Goal: Task Accomplishment & Management: Manage account settings

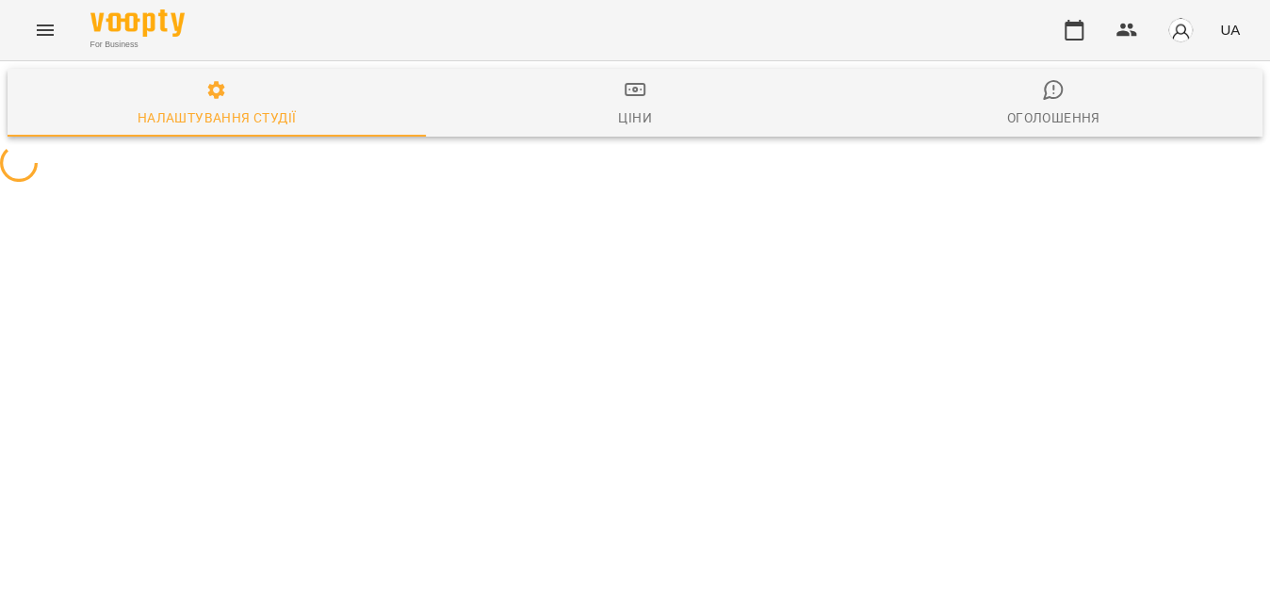
select select "**"
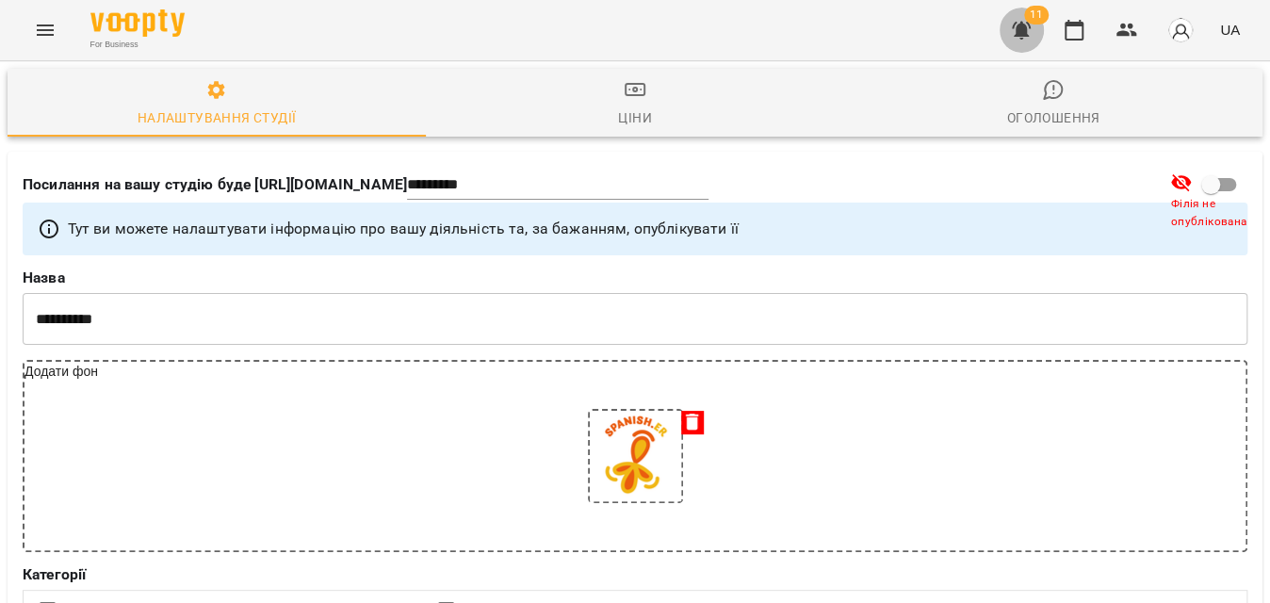
click at [1014, 31] on icon "button" at bounding box center [1021, 30] width 23 height 23
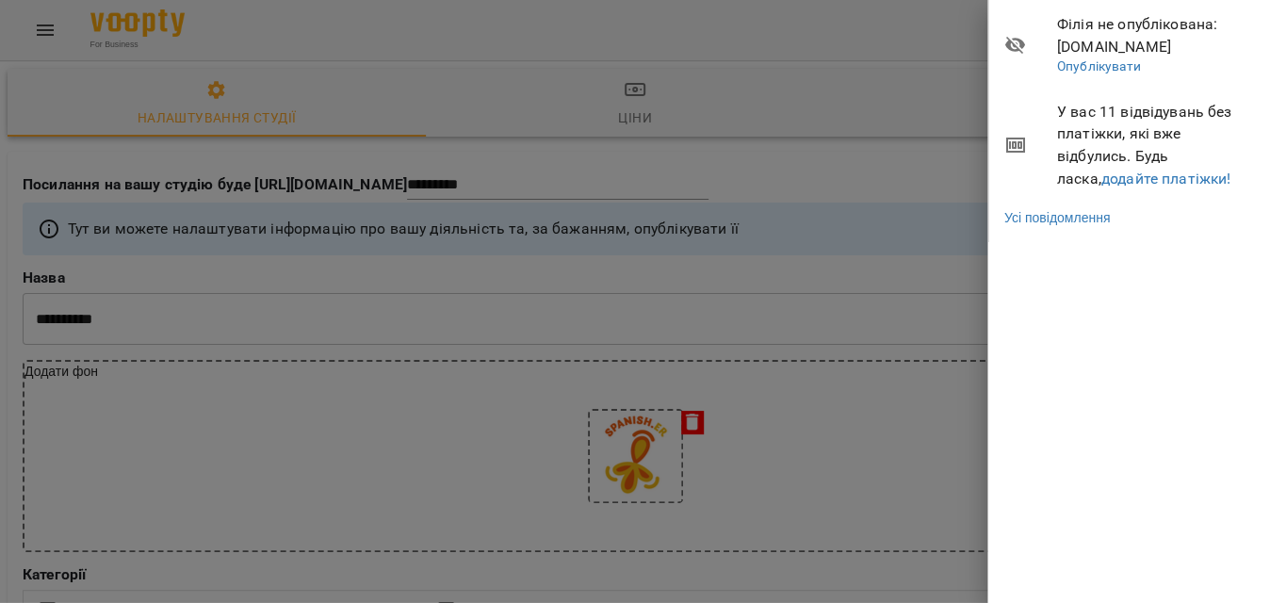
click at [1112, 187] on span "У вас 11 відвідувань без платіжки, які вже відбулись. Будь ласка, додайте платі…" at bounding box center [1156, 145] width 199 height 89
click at [1112, 179] on link "додайте платіжки!" at bounding box center [1167, 179] width 130 height 18
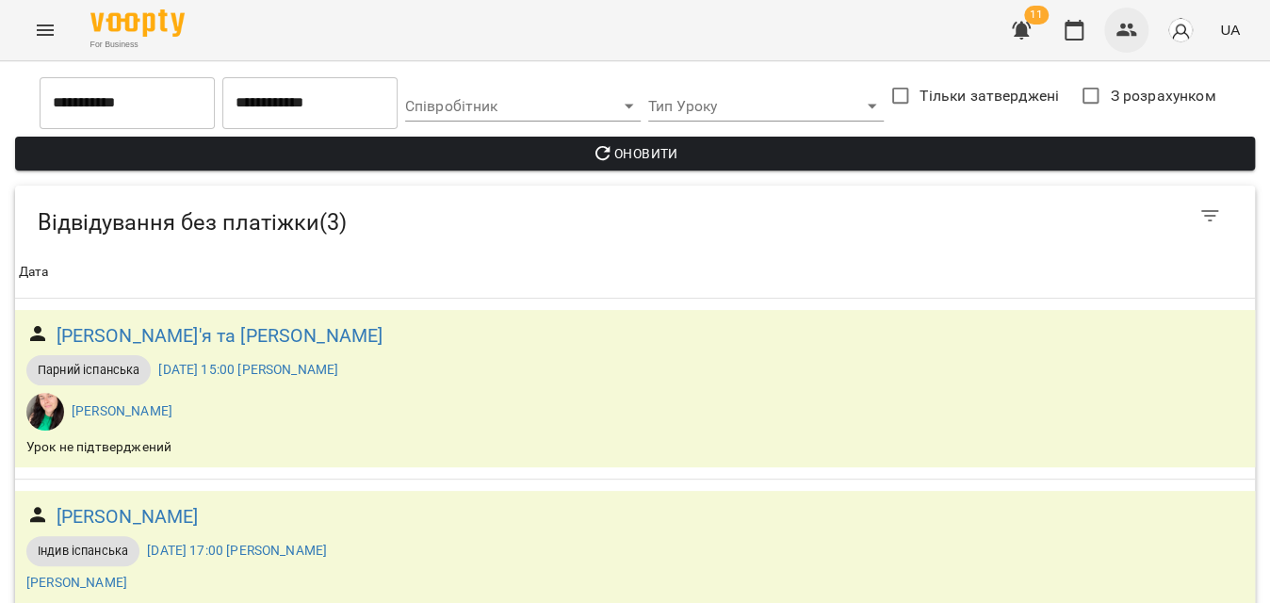
click at [1118, 41] on button "button" at bounding box center [1126, 30] width 45 height 45
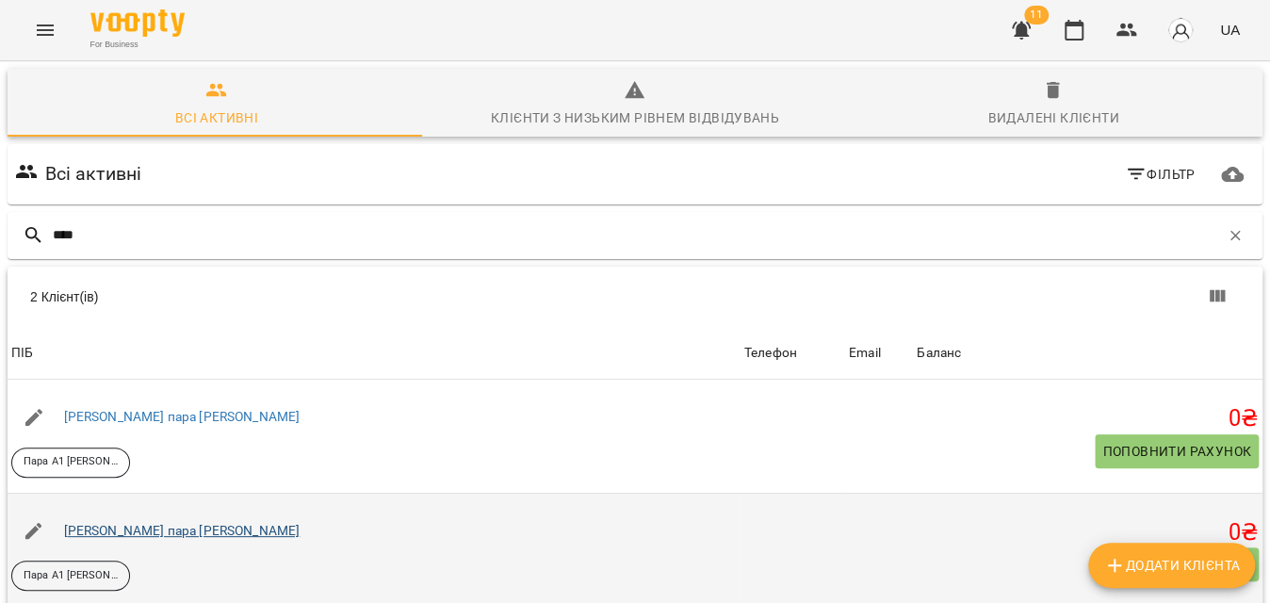
type input "****"
click at [154, 538] on link "[PERSON_NAME] пара [PERSON_NAME]" at bounding box center [182, 530] width 237 height 15
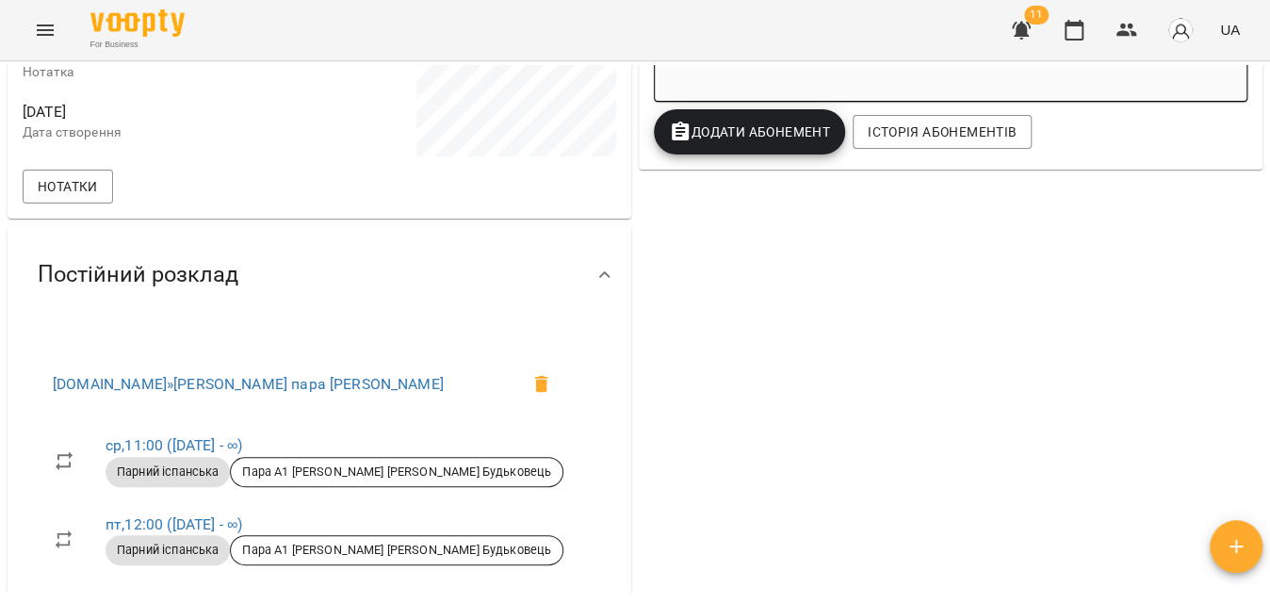
scroll to position [599, 0]
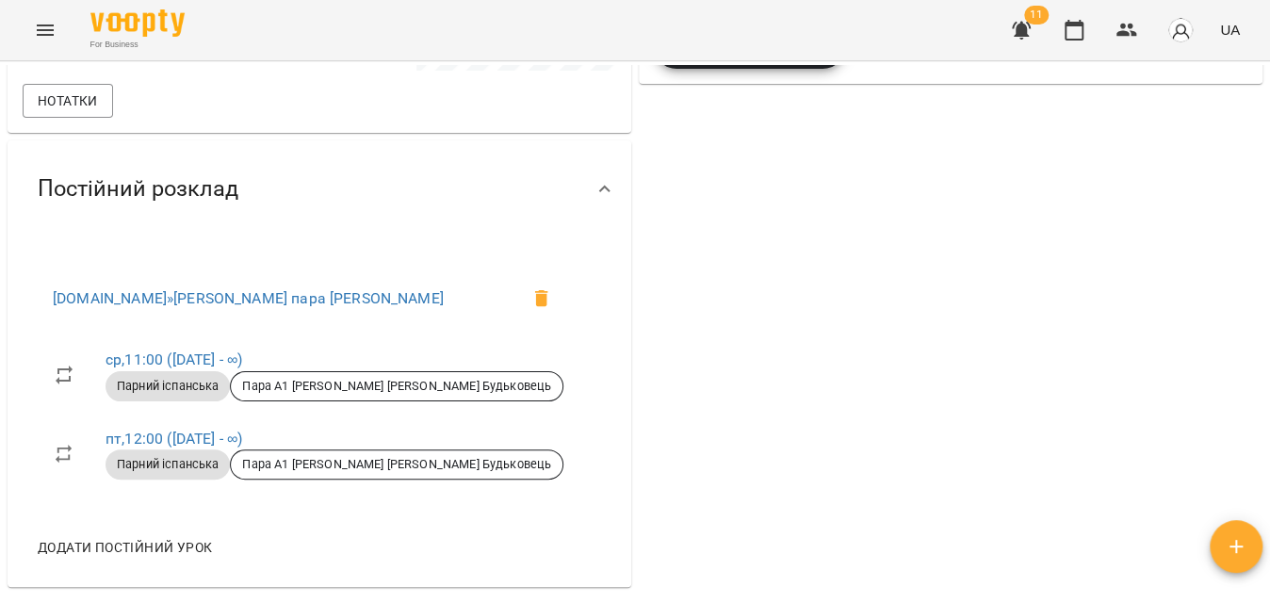
click at [715, 330] on div "0 ₴ Баланс Поповнити рахунок Актуальні абонементи ( 1 ) [PERSON_NAME] пара [PER…" at bounding box center [950, 102] width 631 height 980
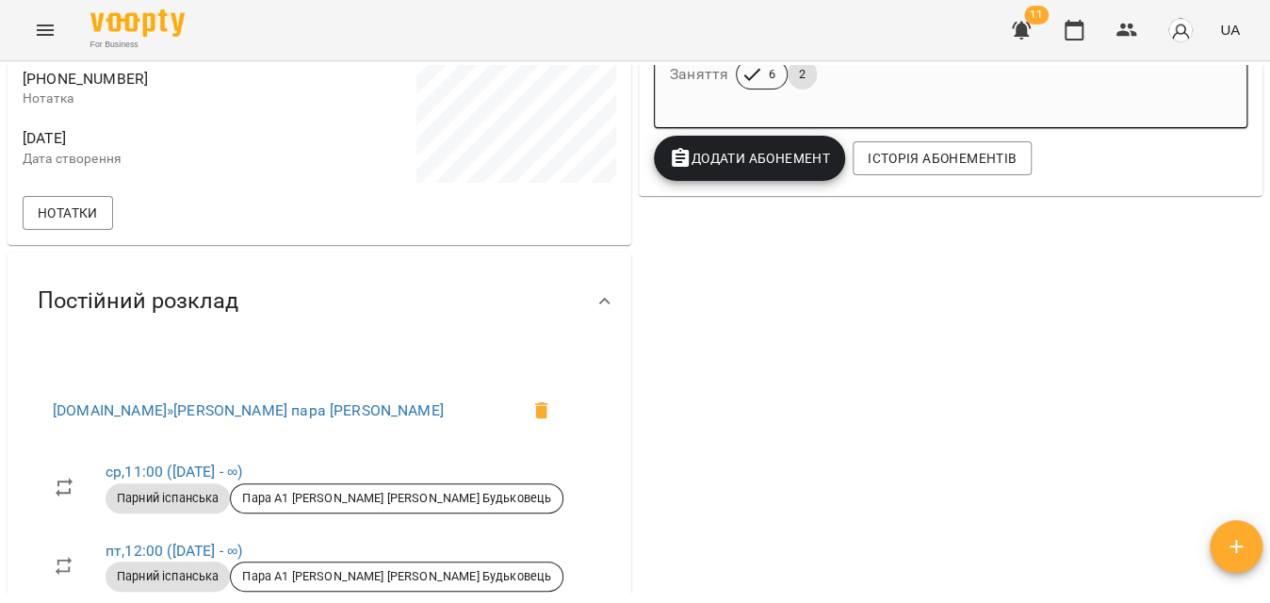
scroll to position [342, 0]
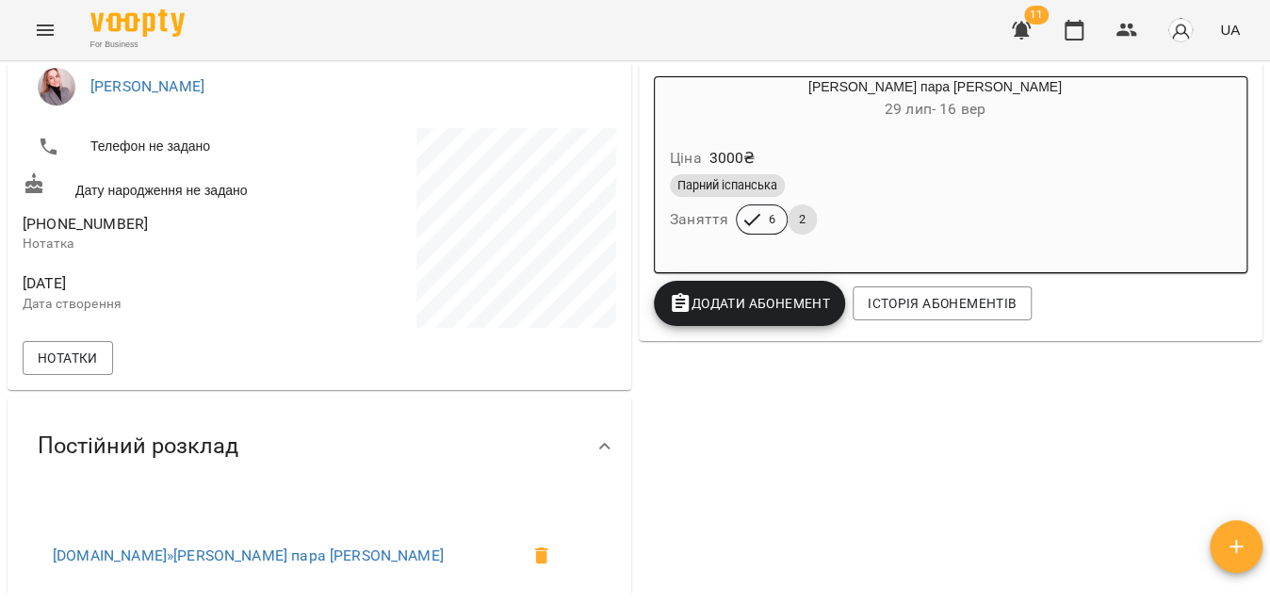
click at [875, 184] on div "Парний іспанська" at bounding box center [935, 185] width 530 height 23
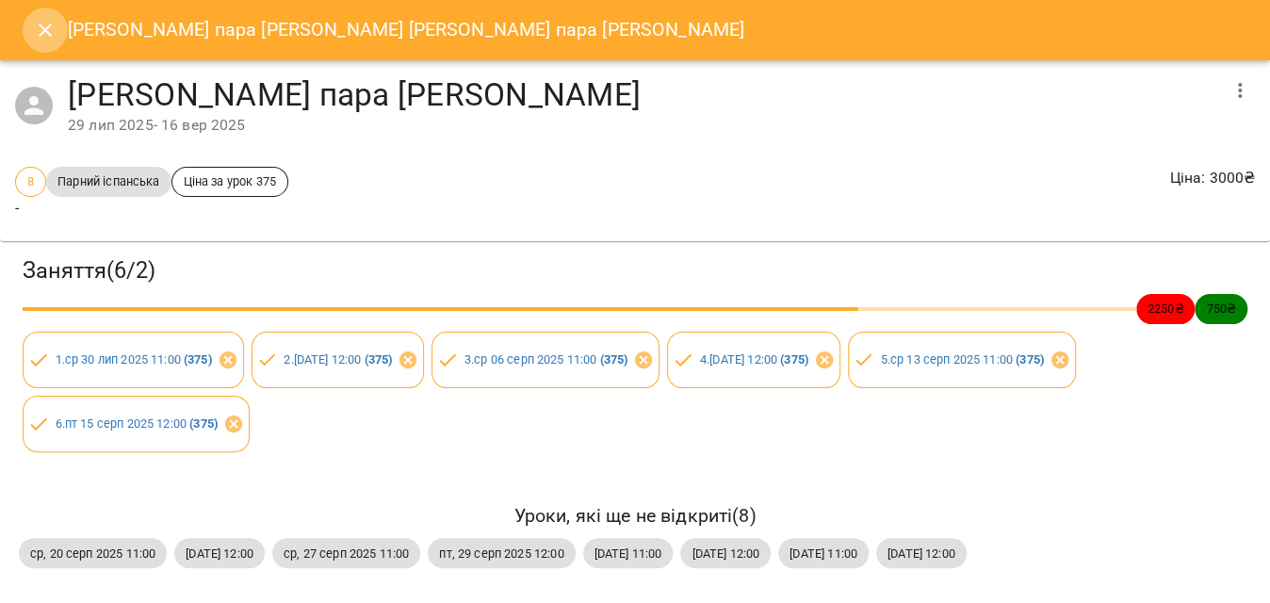
click at [28, 25] on button "Close" at bounding box center [45, 30] width 45 height 45
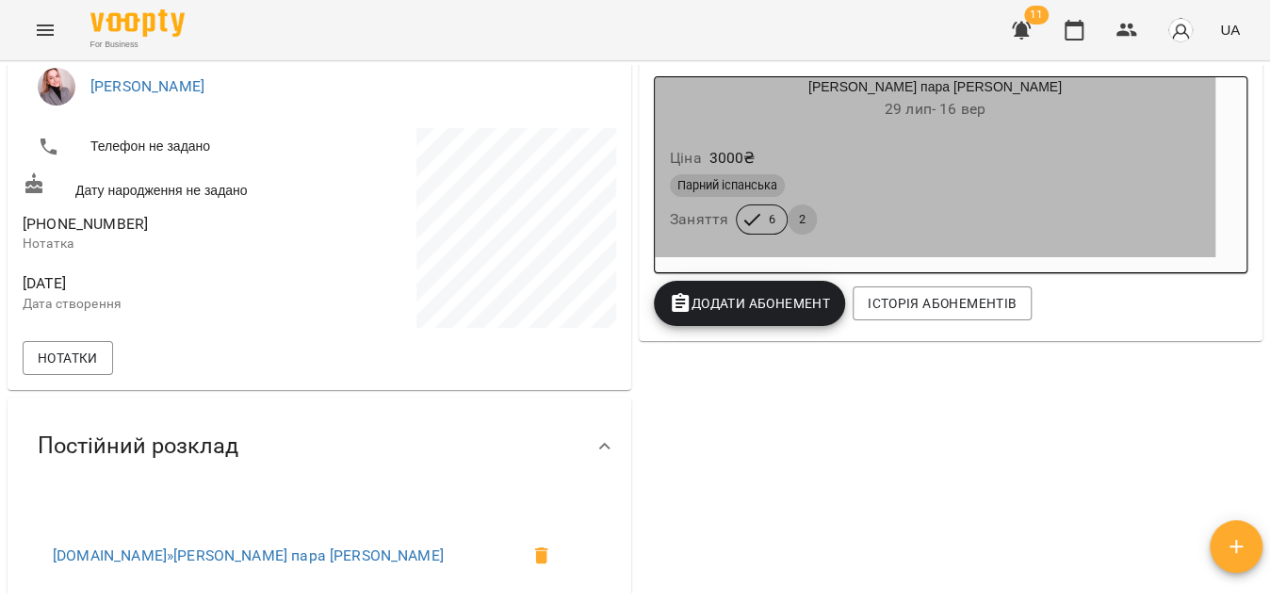
click at [840, 188] on div "Парний іспанська" at bounding box center [935, 185] width 530 height 23
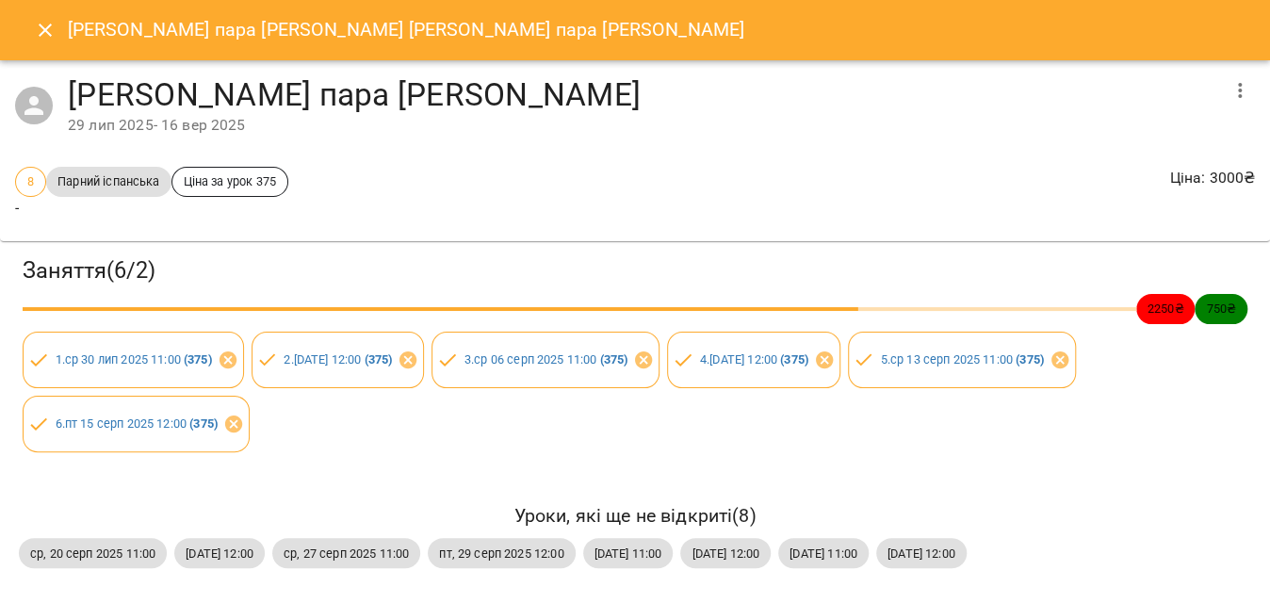
scroll to position [0, 0]
click at [59, 41] on button "Close" at bounding box center [45, 30] width 45 height 45
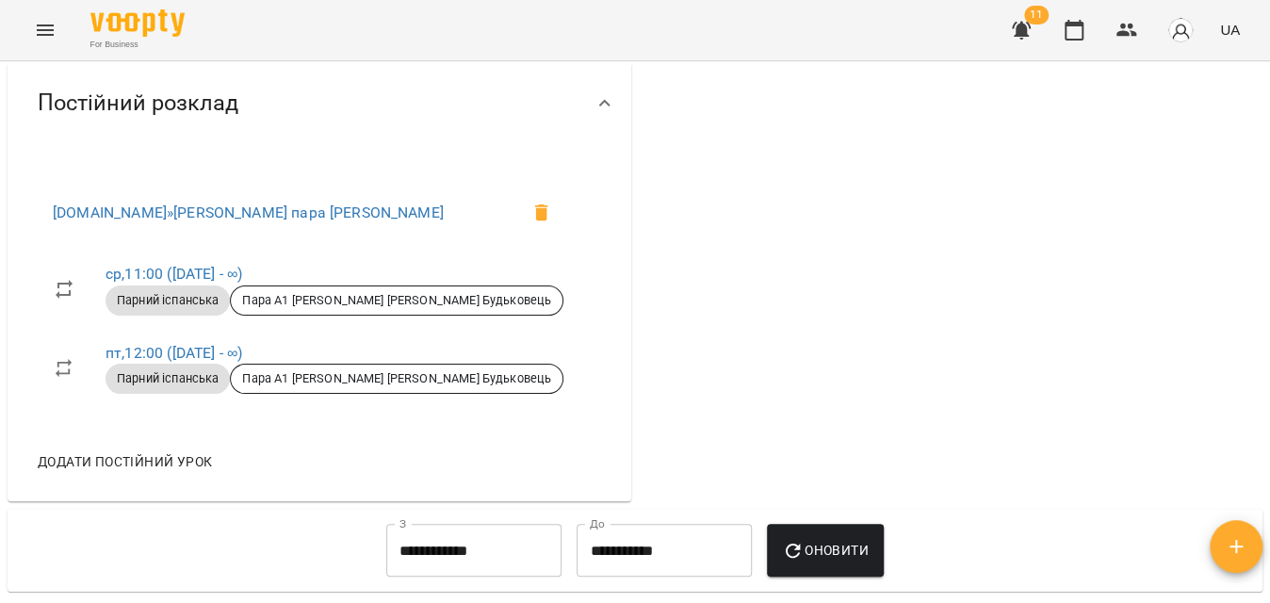
scroll to position [1027, 0]
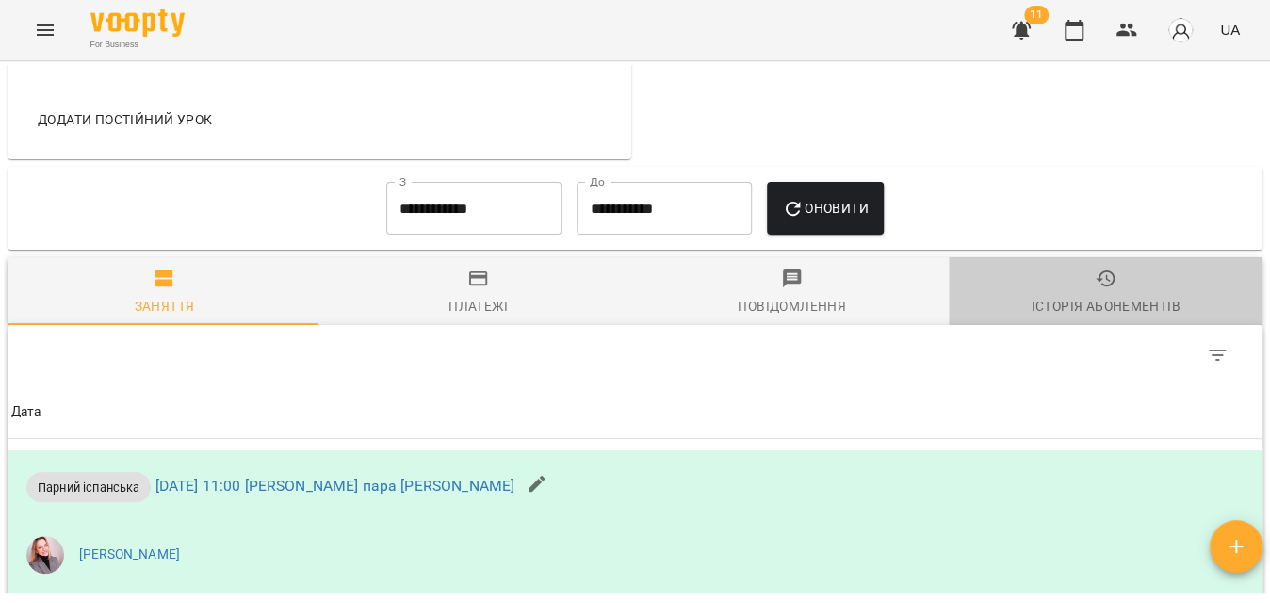
click at [1118, 314] on div "Історія абонементів" at bounding box center [1105, 306] width 149 height 23
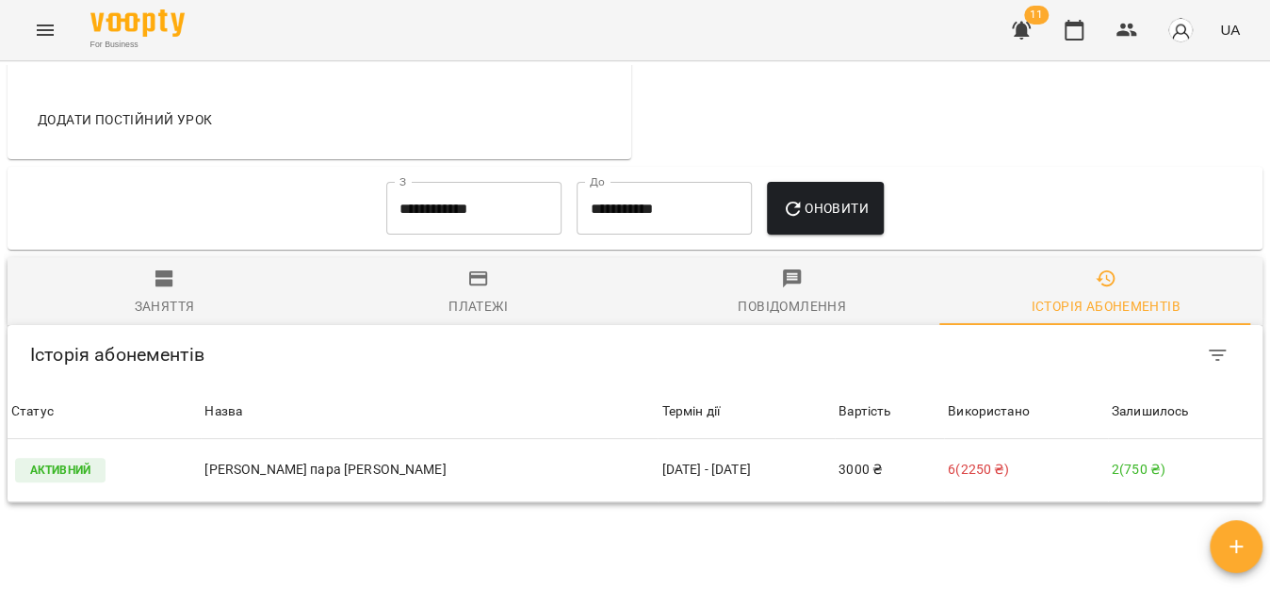
click at [504, 231] on input "**********" at bounding box center [473, 208] width 175 height 53
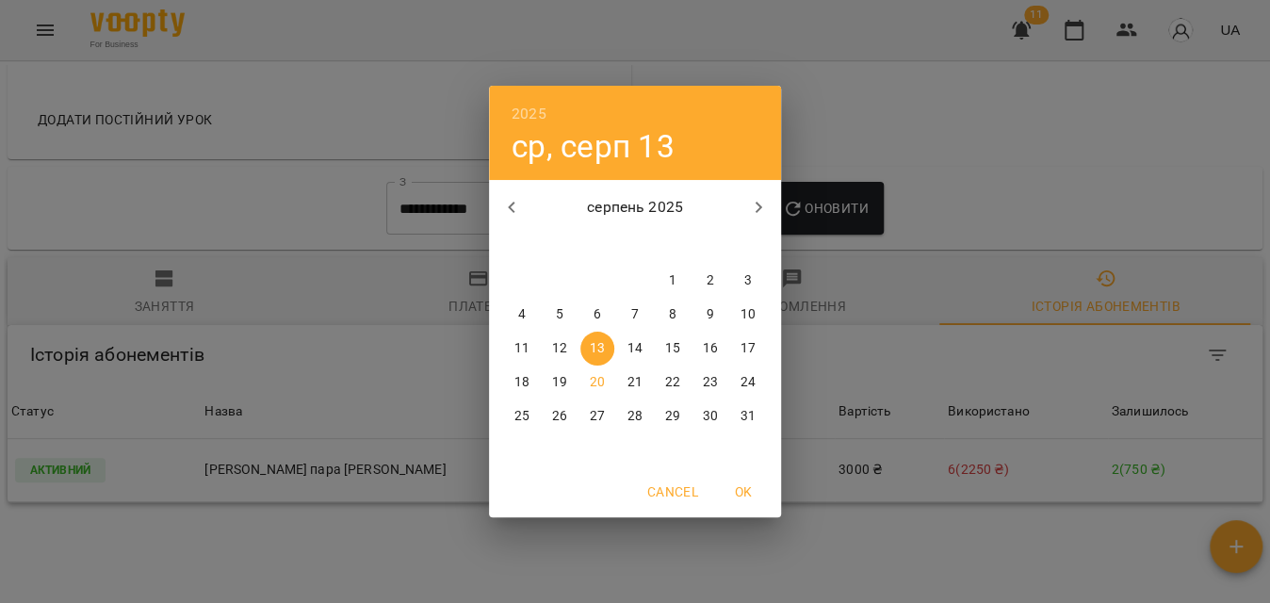
click at [524, 209] on button "button" at bounding box center [511, 207] width 45 height 45
click at [568, 273] on span "1" at bounding box center [560, 280] width 34 height 19
type input "**********"
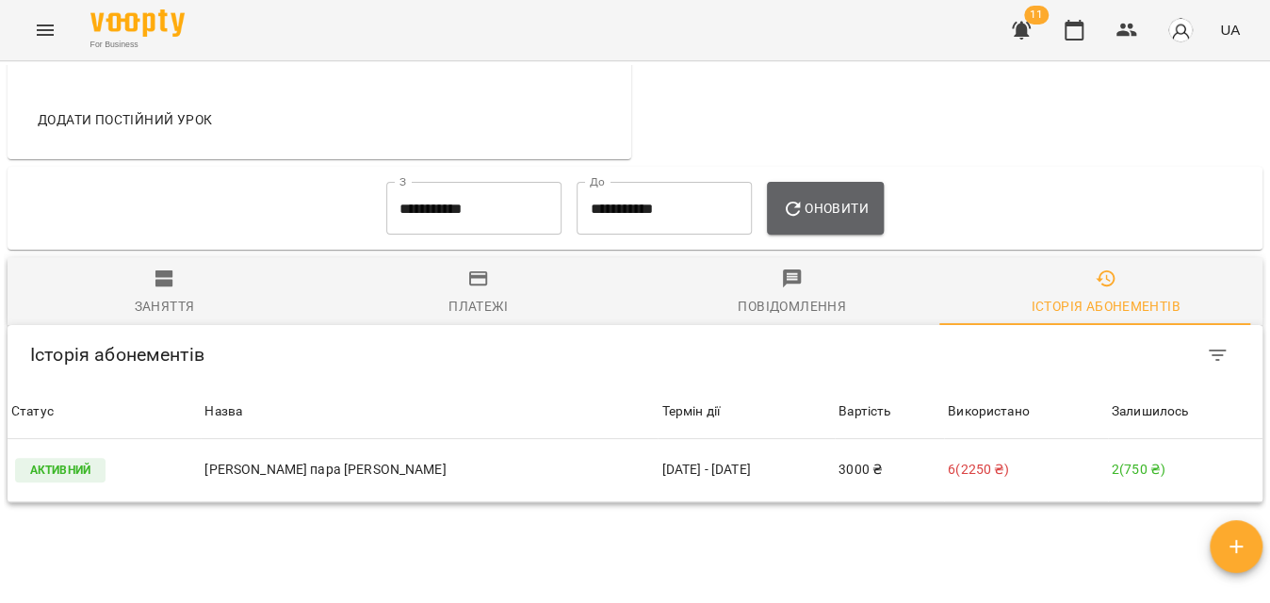
click at [827, 220] on span "Оновити" at bounding box center [825, 208] width 86 height 23
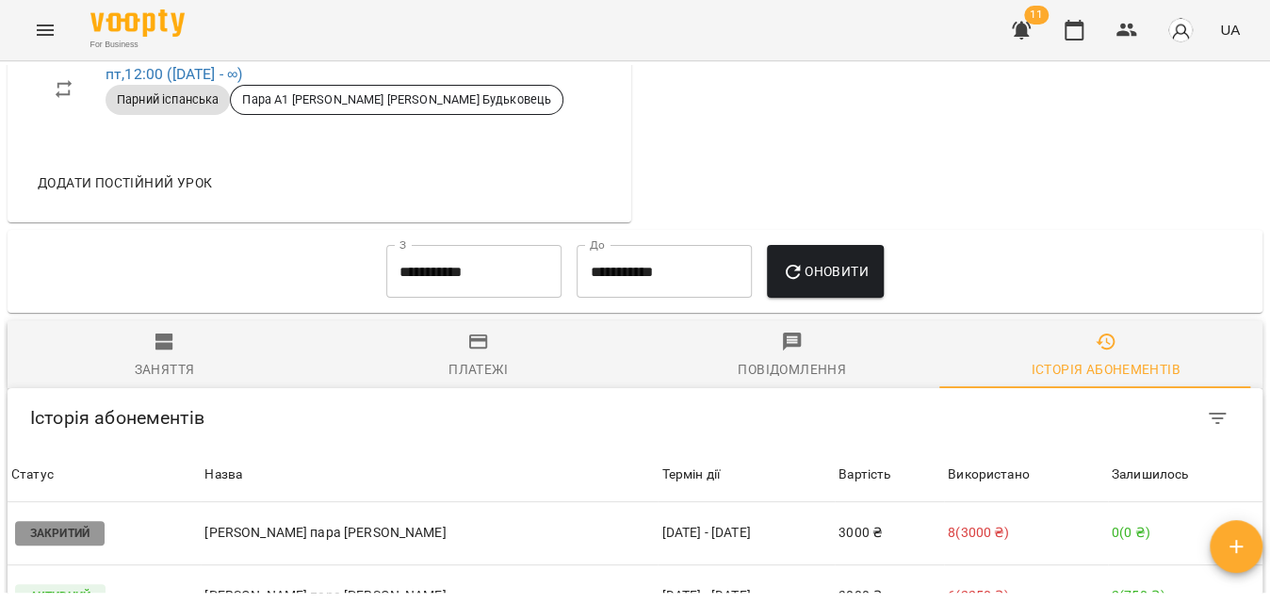
scroll to position [1160, 0]
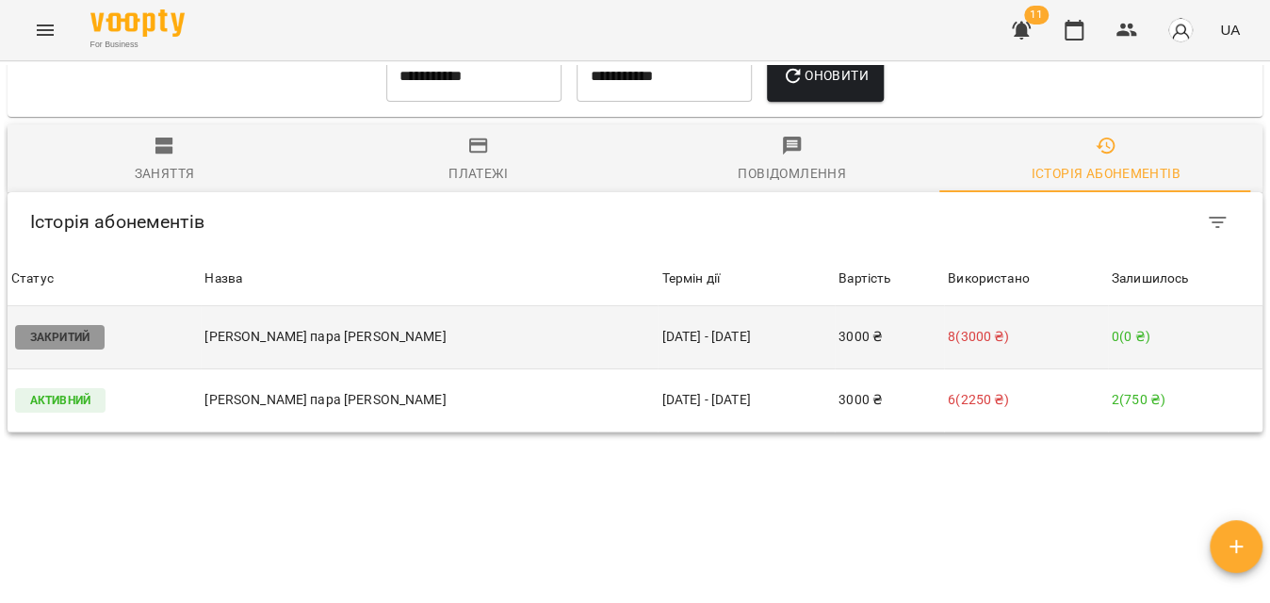
click at [943, 364] on td "3000 ₴" at bounding box center [889, 337] width 109 height 63
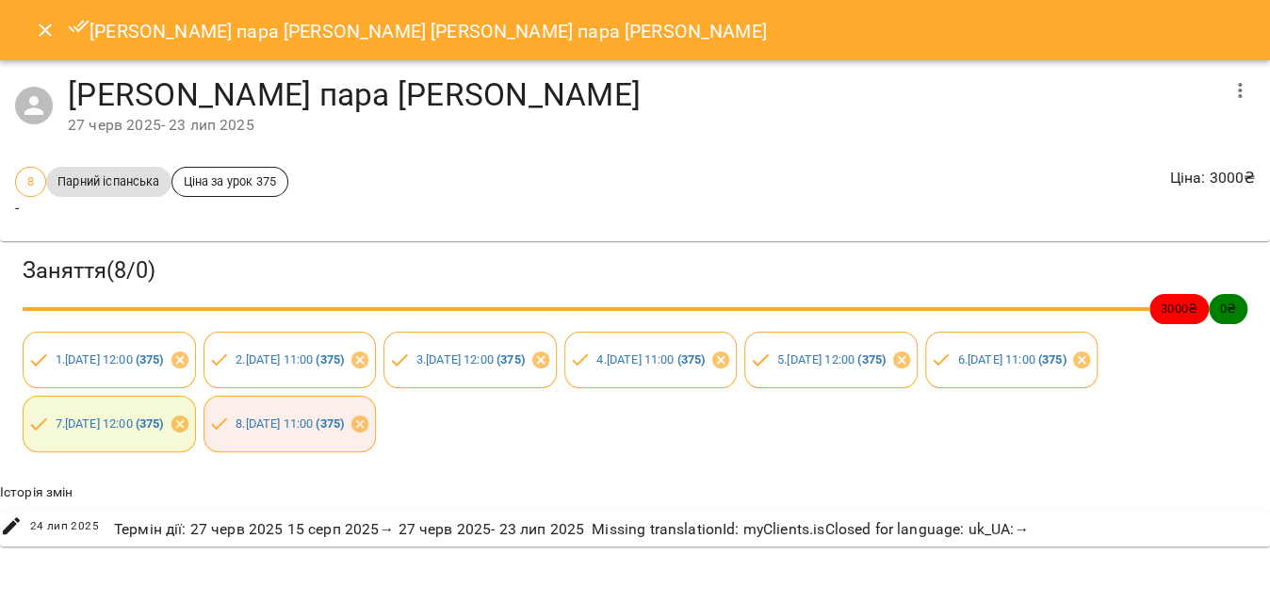
click at [52, 43] on button "Close" at bounding box center [45, 30] width 45 height 45
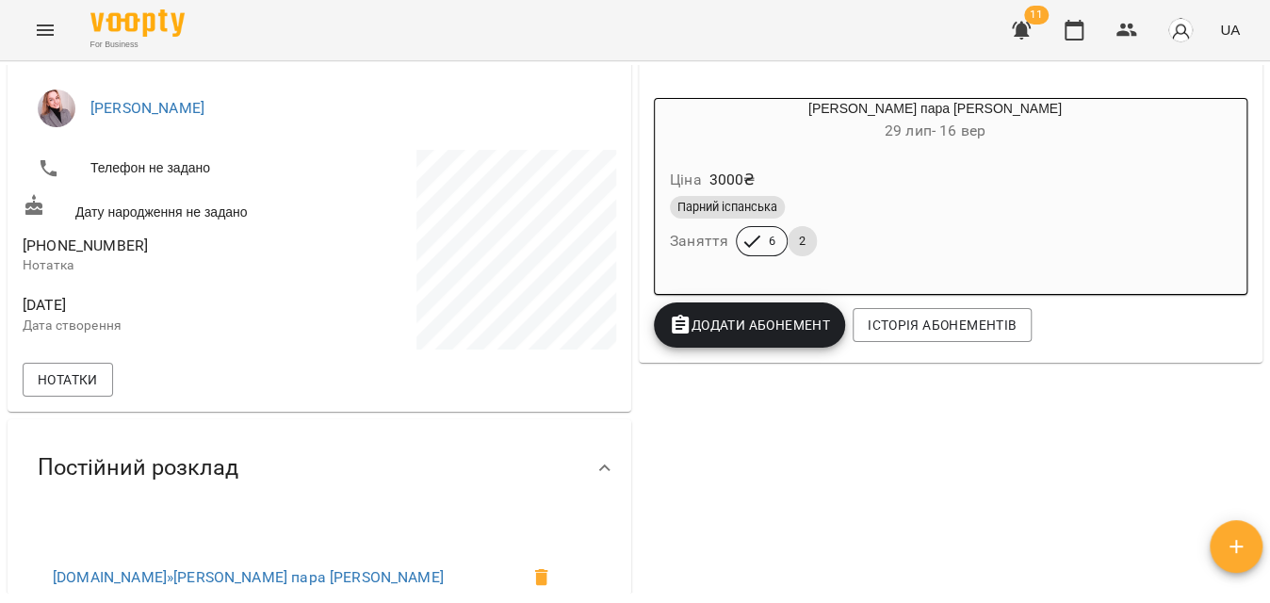
scroll to position [228, 0]
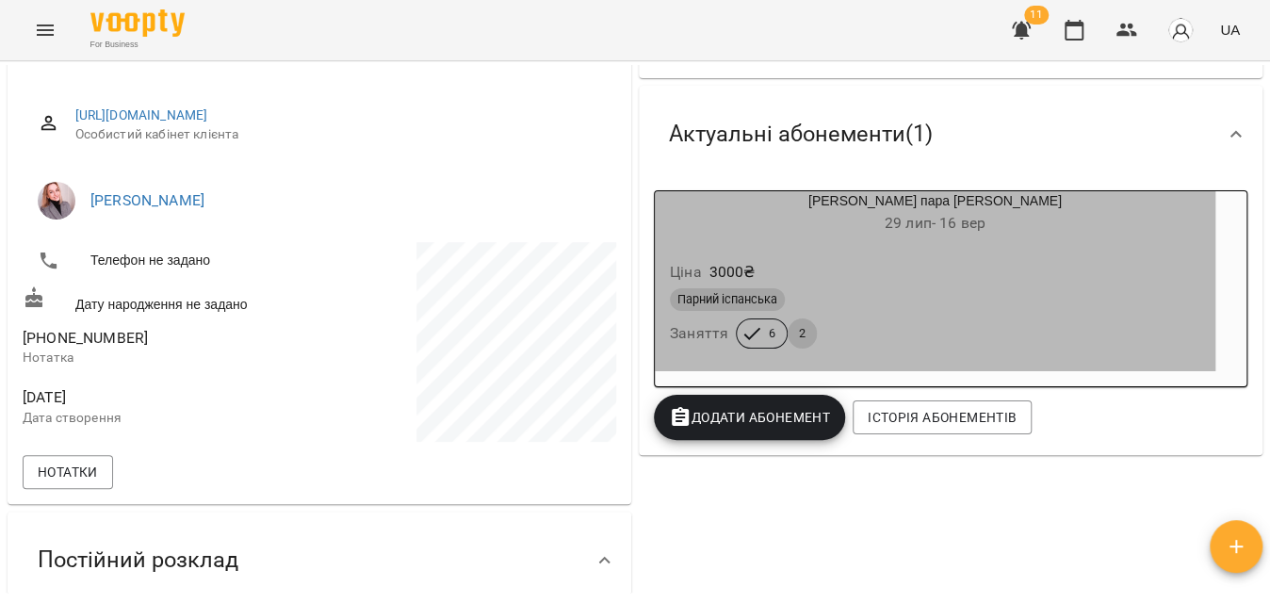
click at [1012, 284] on div "Ціна 3000 ₴" at bounding box center [935, 272] width 538 height 34
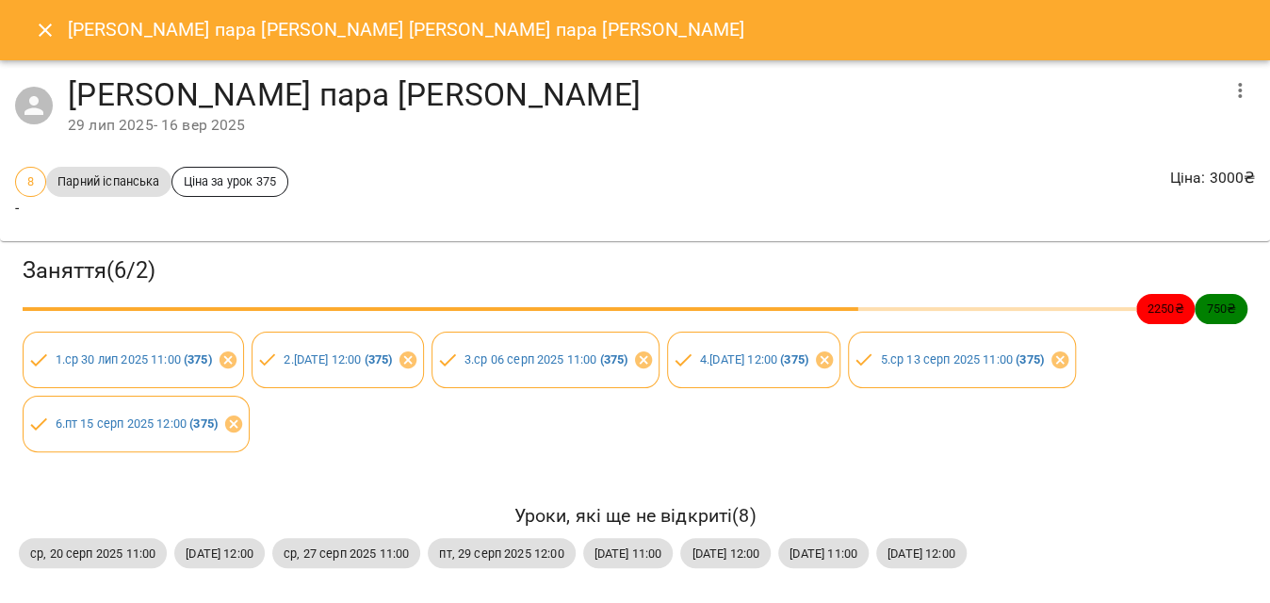
click at [41, 30] on icon "Close" at bounding box center [45, 30] width 23 height 23
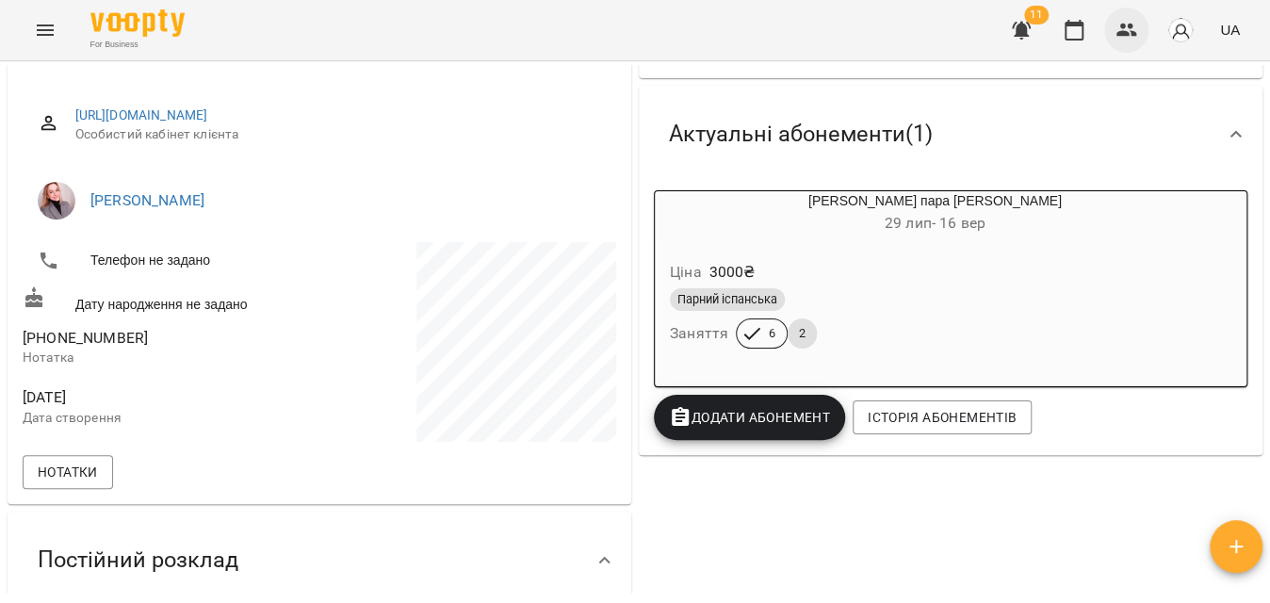
click at [1127, 31] on icon "button" at bounding box center [1127, 30] width 21 height 13
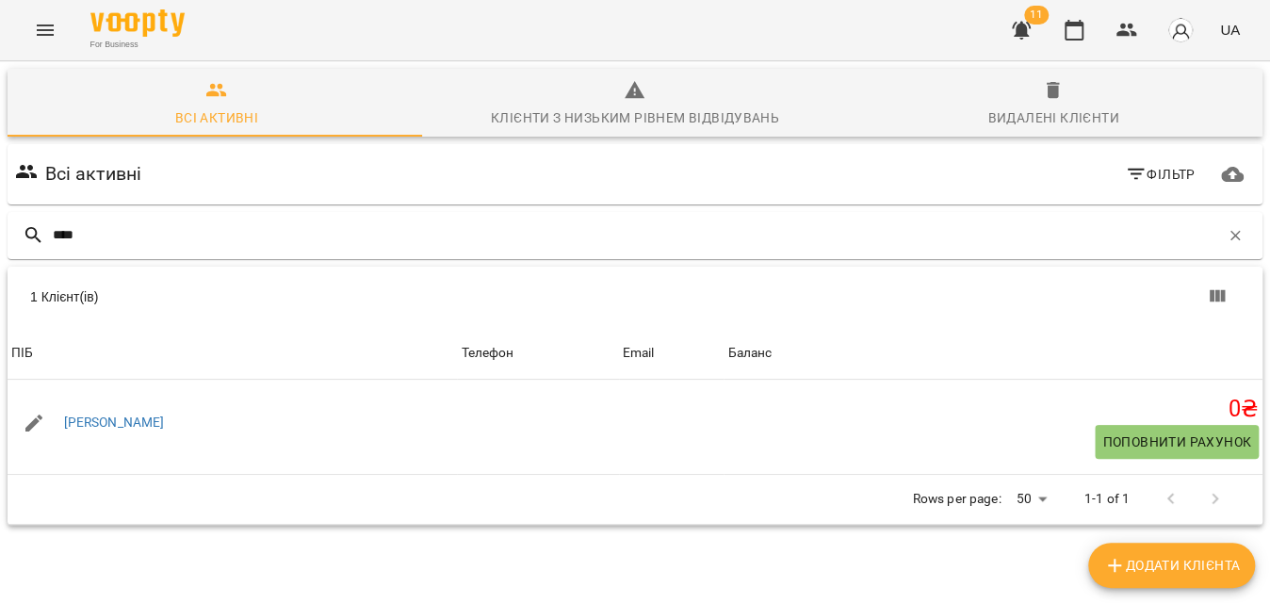
type input "****"
click at [117, 419] on link "[PERSON_NAME]" at bounding box center [114, 422] width 101 height 15
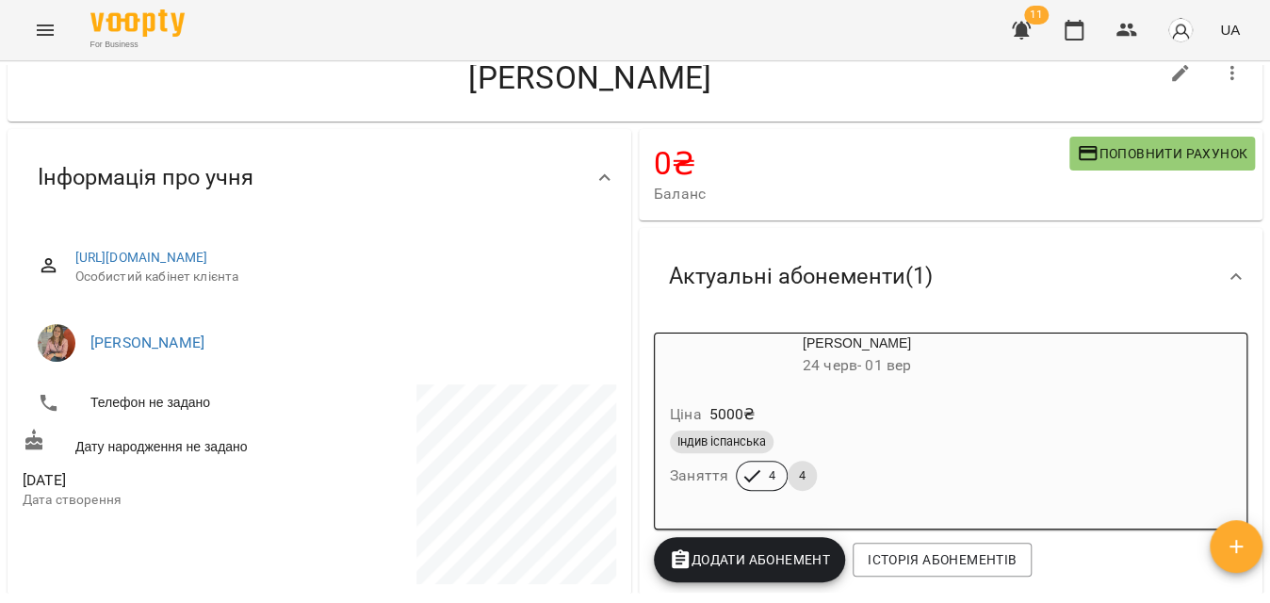
scroll to position [85, 0]
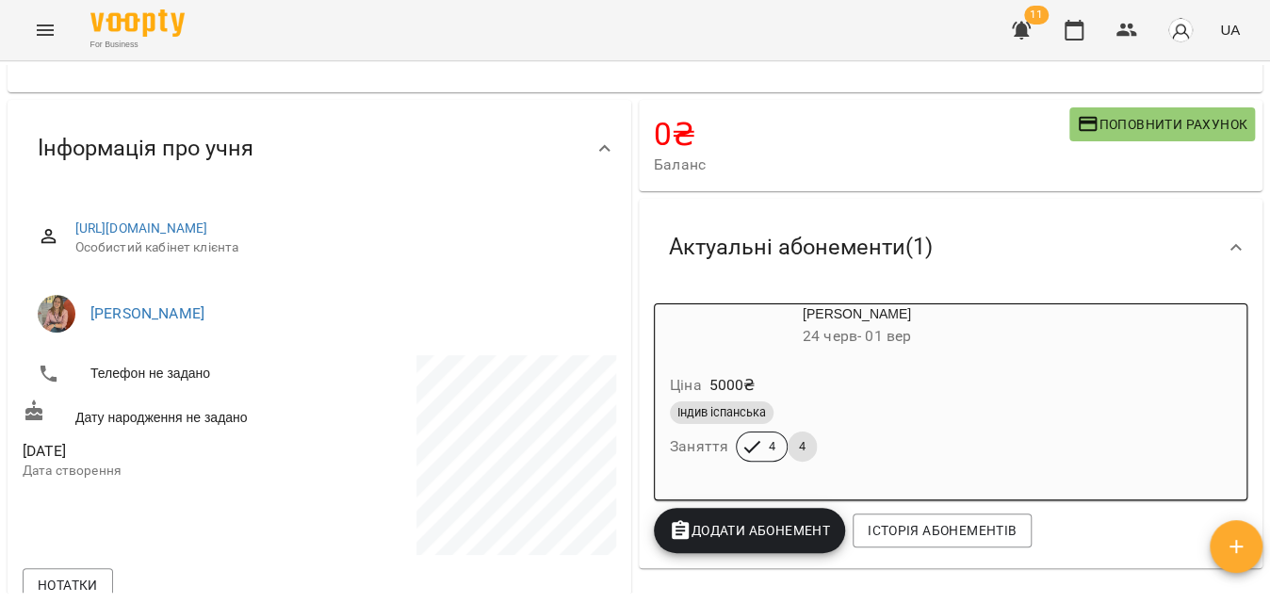
click at [1269, 602] on html "For Business 11 UA Мої клієнти / [PERSON_NAME] [PERSON_NAME] 0 ₴ Баланс Поповни…" at bounding box center [635, 332] width 1270 height 664
